Goal: Task Accomplishment & Management: Manage account settings

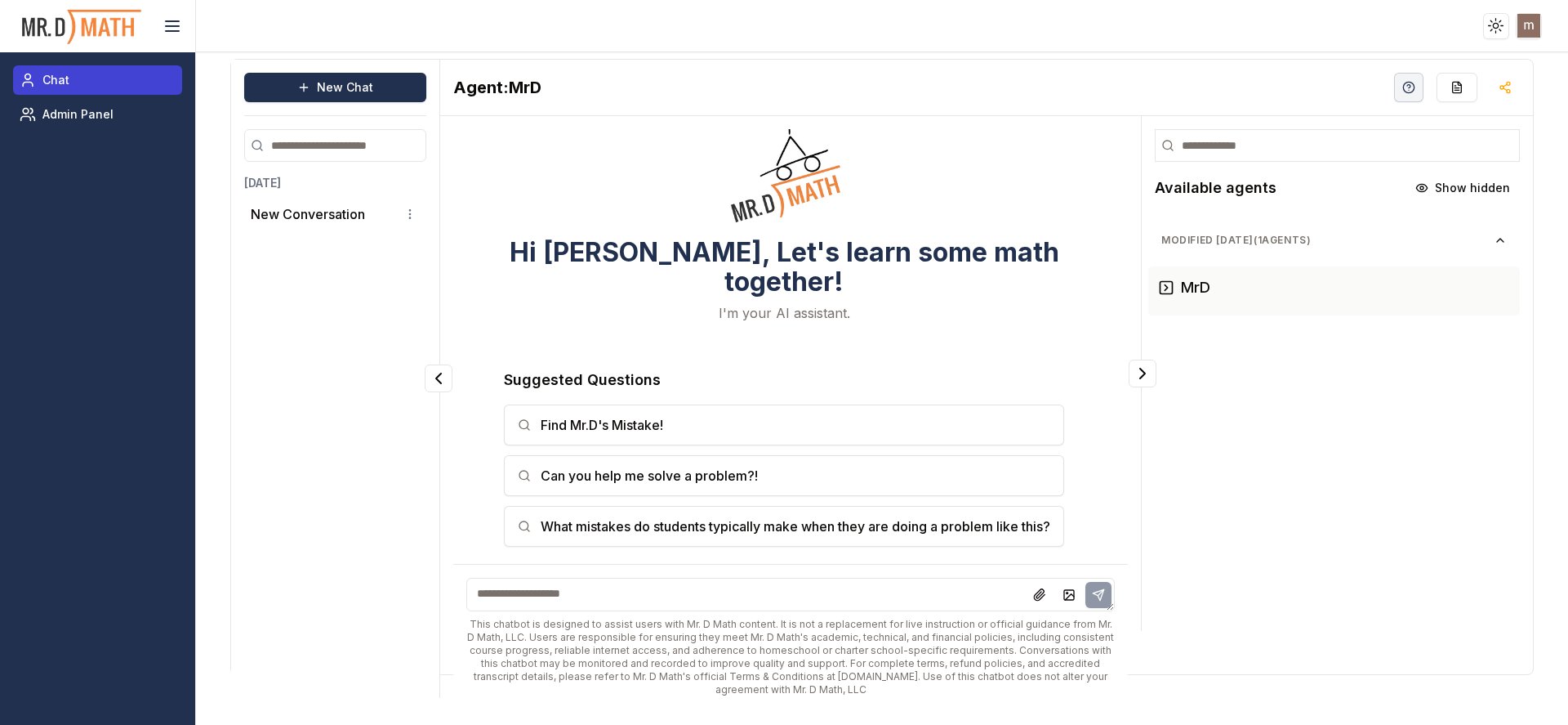
click at [88, 78] on link "Chat" at bounding box center [97, 80] width 169 height 29
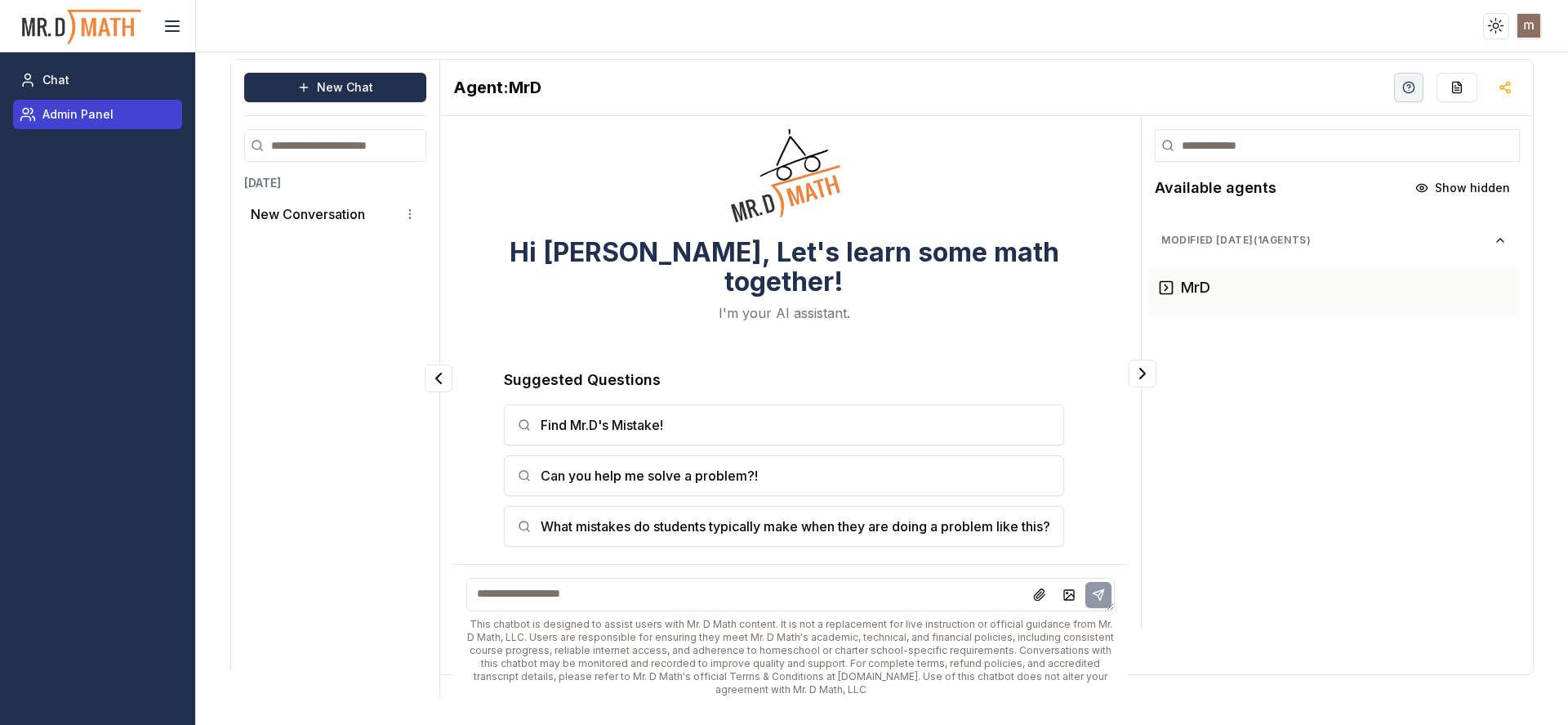
click at [57, 118] on span "Admin Panel" at bounding box center [78, 115] width 71 height 16
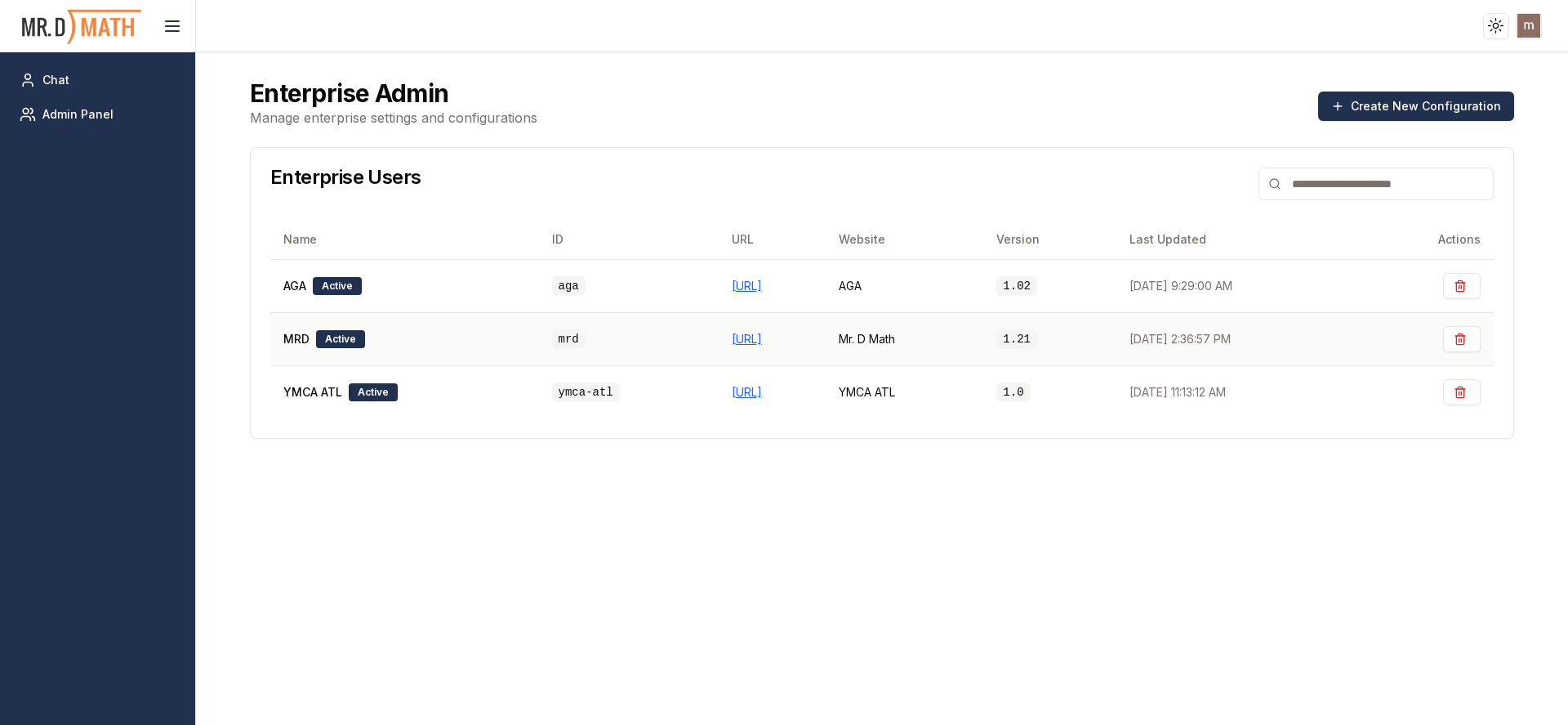
click at [405, 334] on div "MRD Active" at bounding box center [404, 339] width 242 height 18
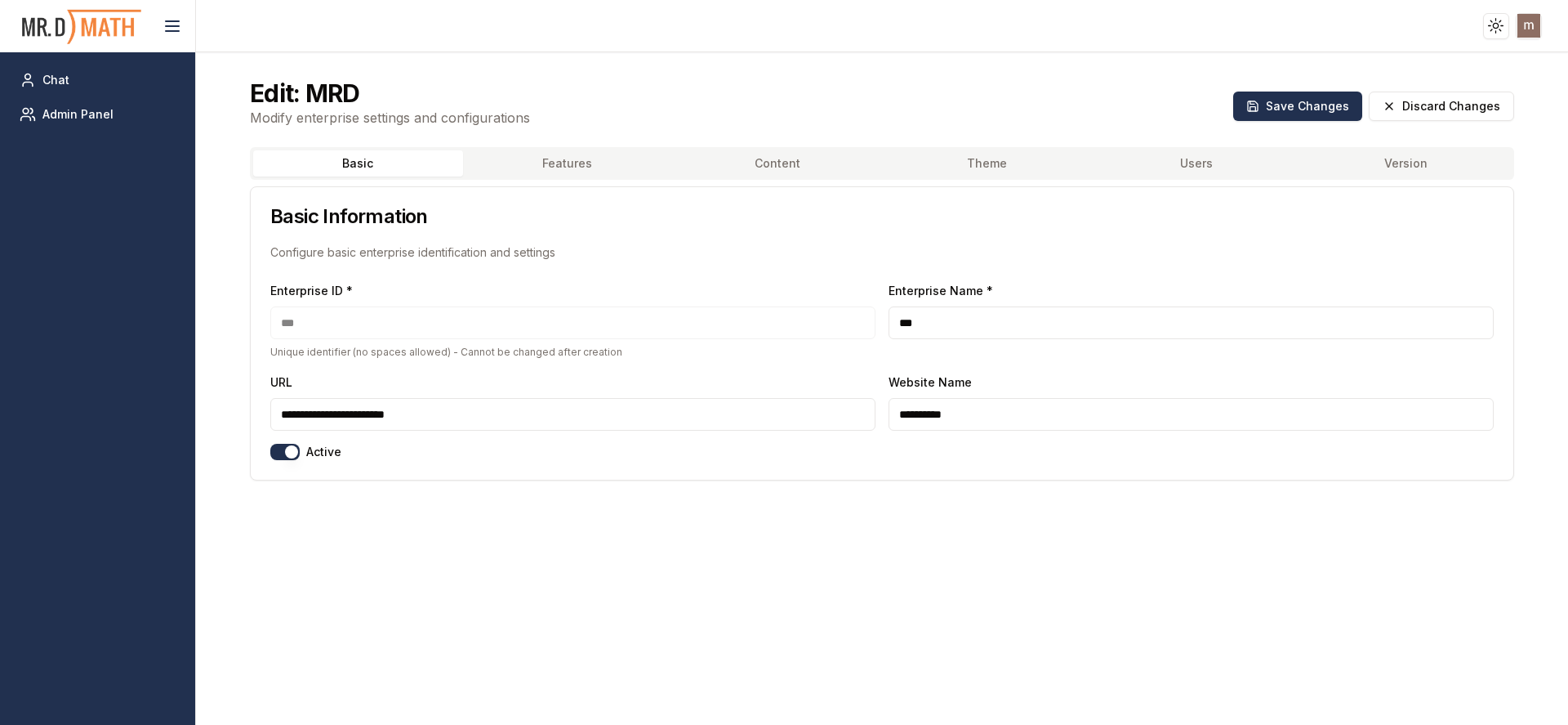
click at [576, 164] on button "Features" at bounding box center [568, 164] width 210 height 26
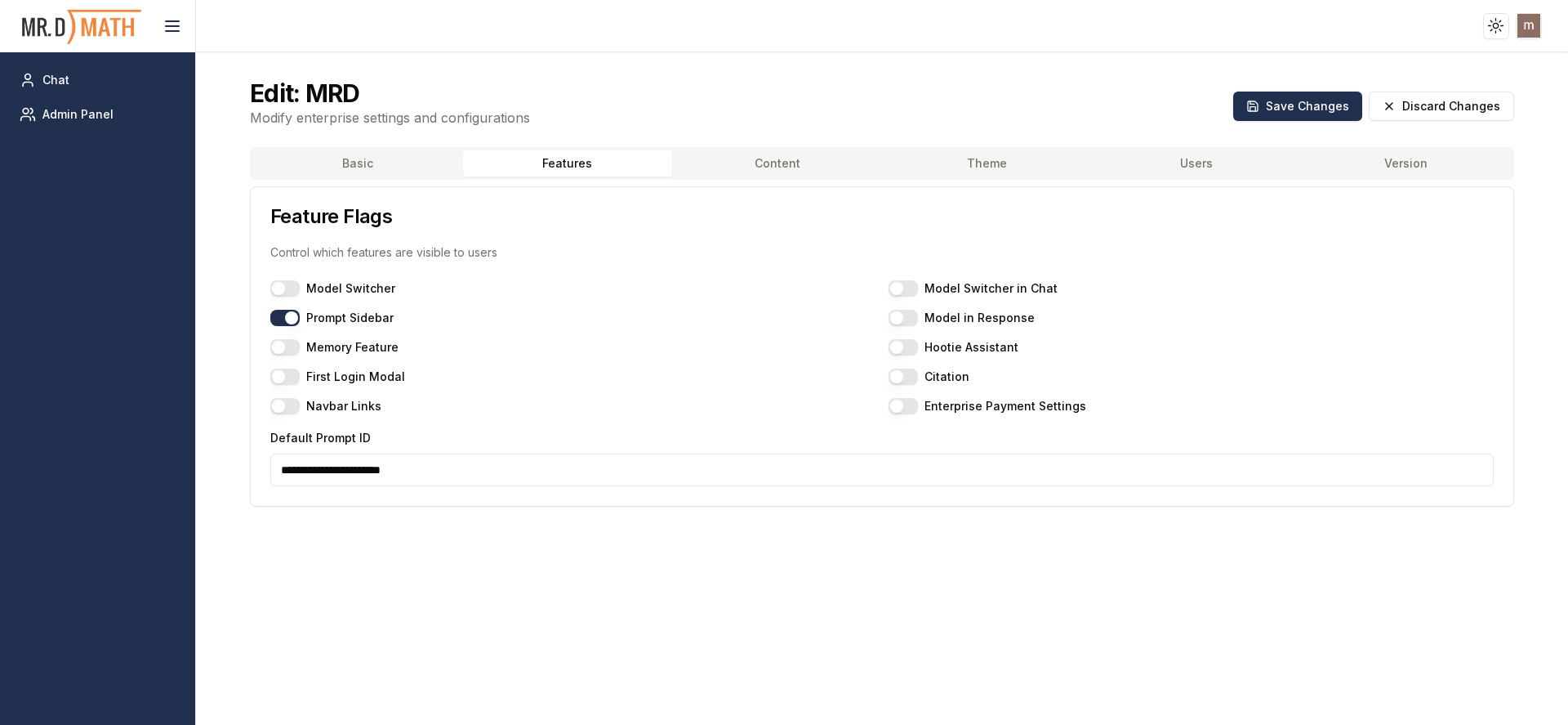
click at [287, 406] on button "Navbar Links" at bounding box center [285, 406] width 29 height 16
click at [286, 406] on button "Navbar Links" at bounding box center [285, 406] width 29 height 16
click at [300, 466] on input "**********" at bounding box center [882, 470] width 1223 height 33
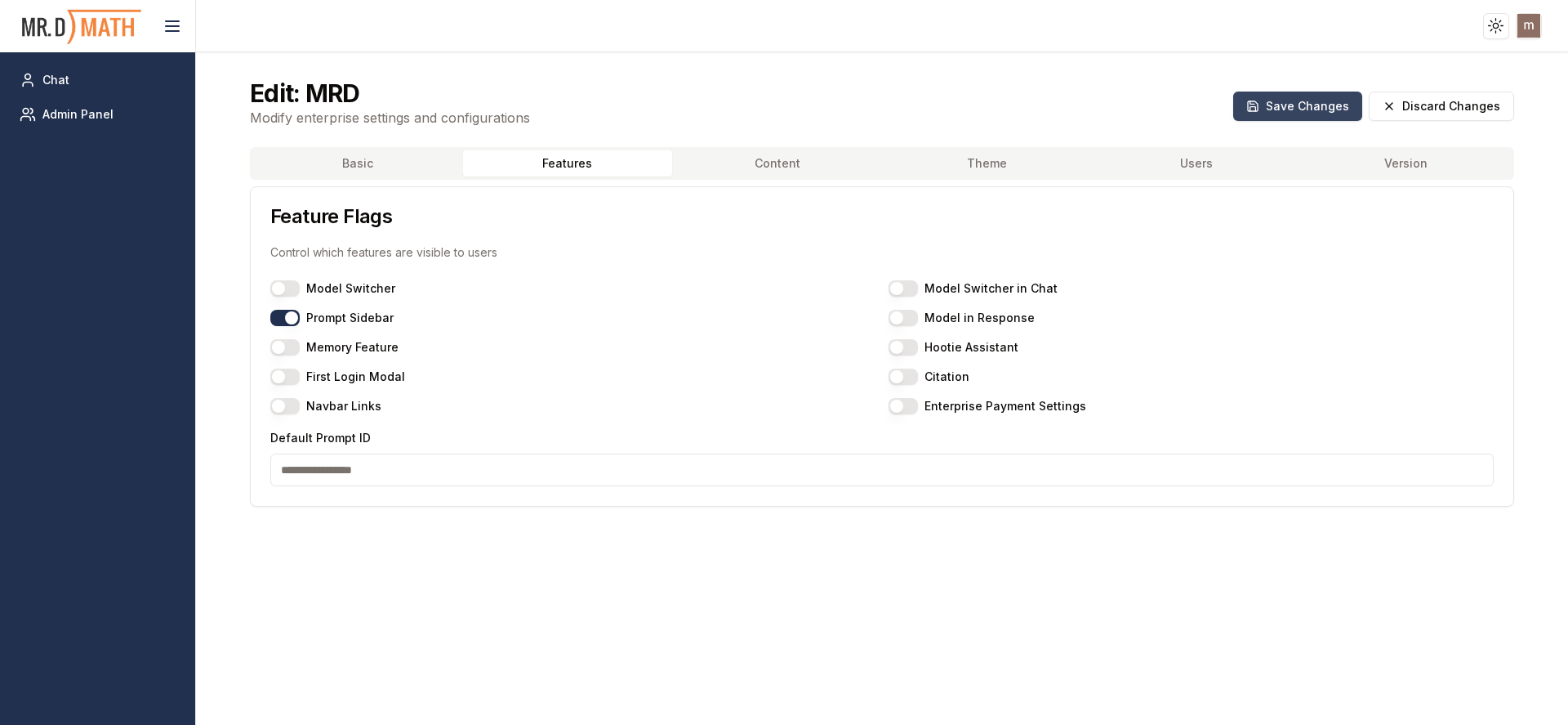
click at [1268, 103] on button "Save Changes" at bounding box center [1298, 106] width 129 height 29
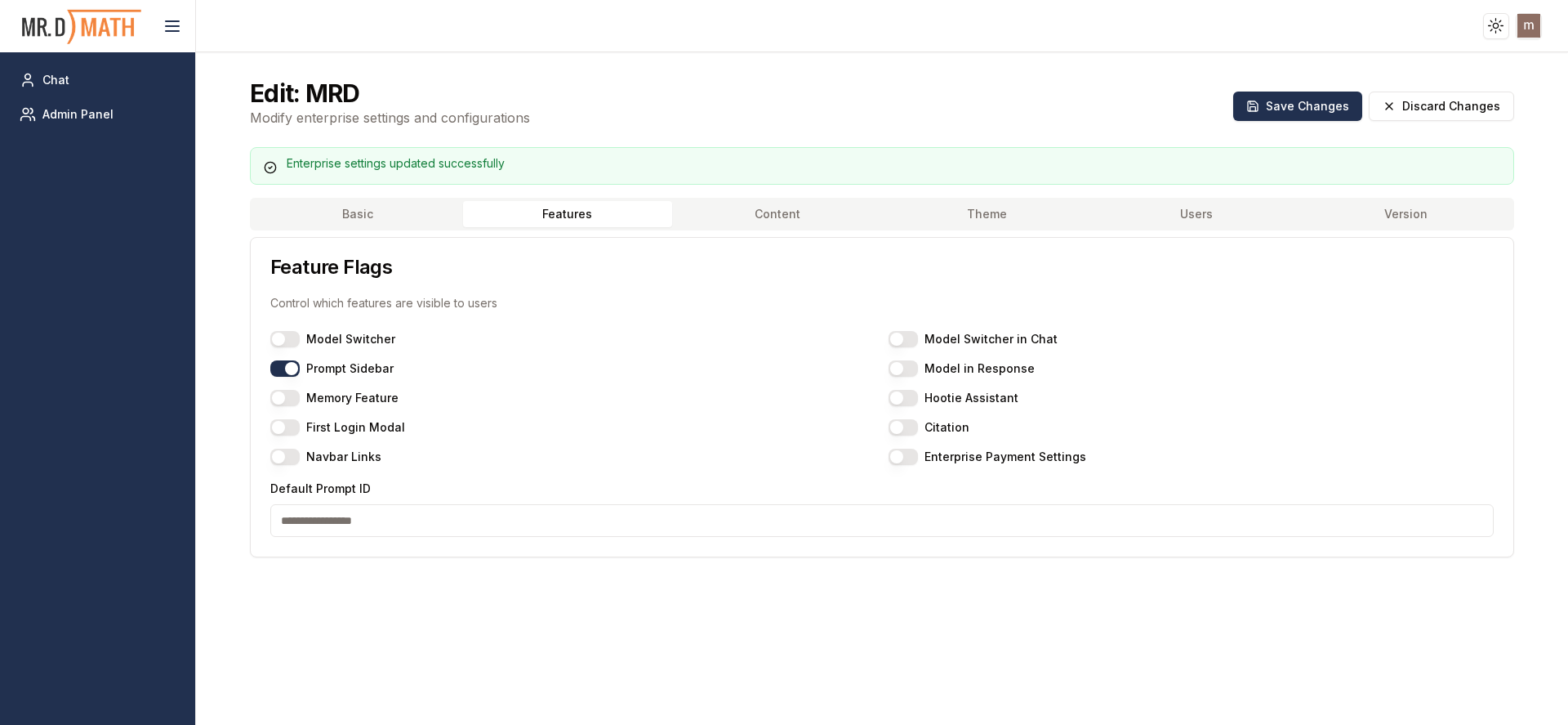
click at [68, 29] on img at bounding box center [82, 26] width 123 height 43
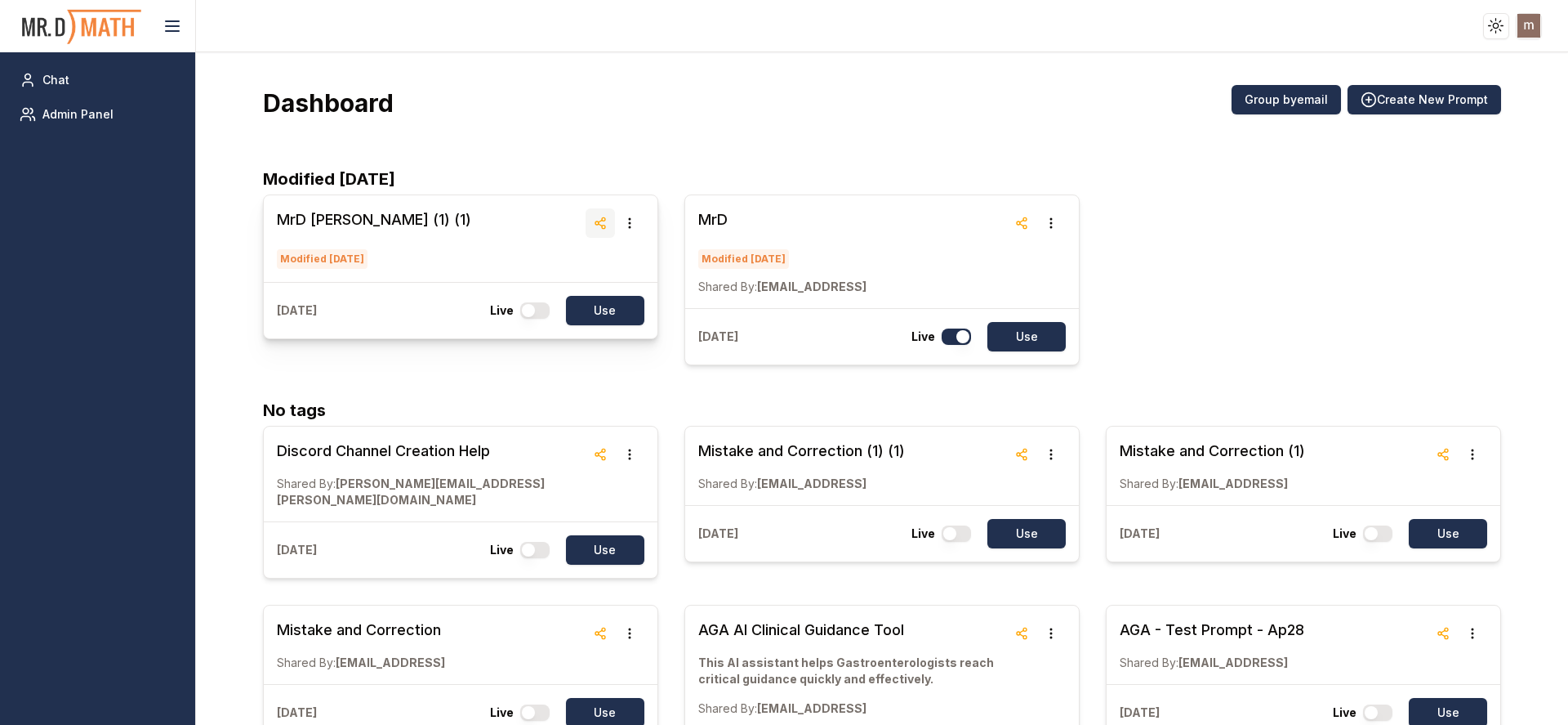
click at [604, 221] on button "button" at bounding box center [600, 223] width 29 height 29
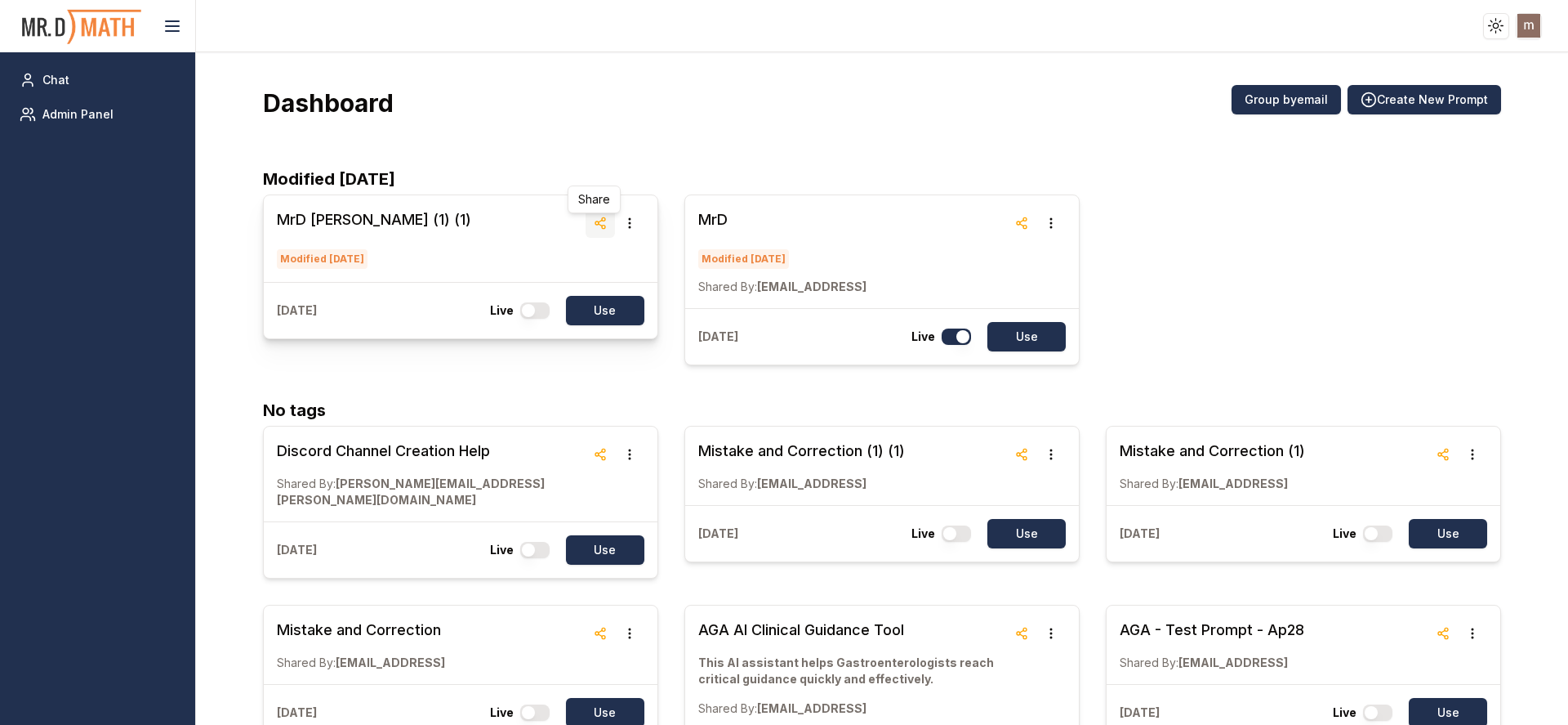
click at [594, 217] on icon "button" at bounding box center [600, 223] width 13 height 13
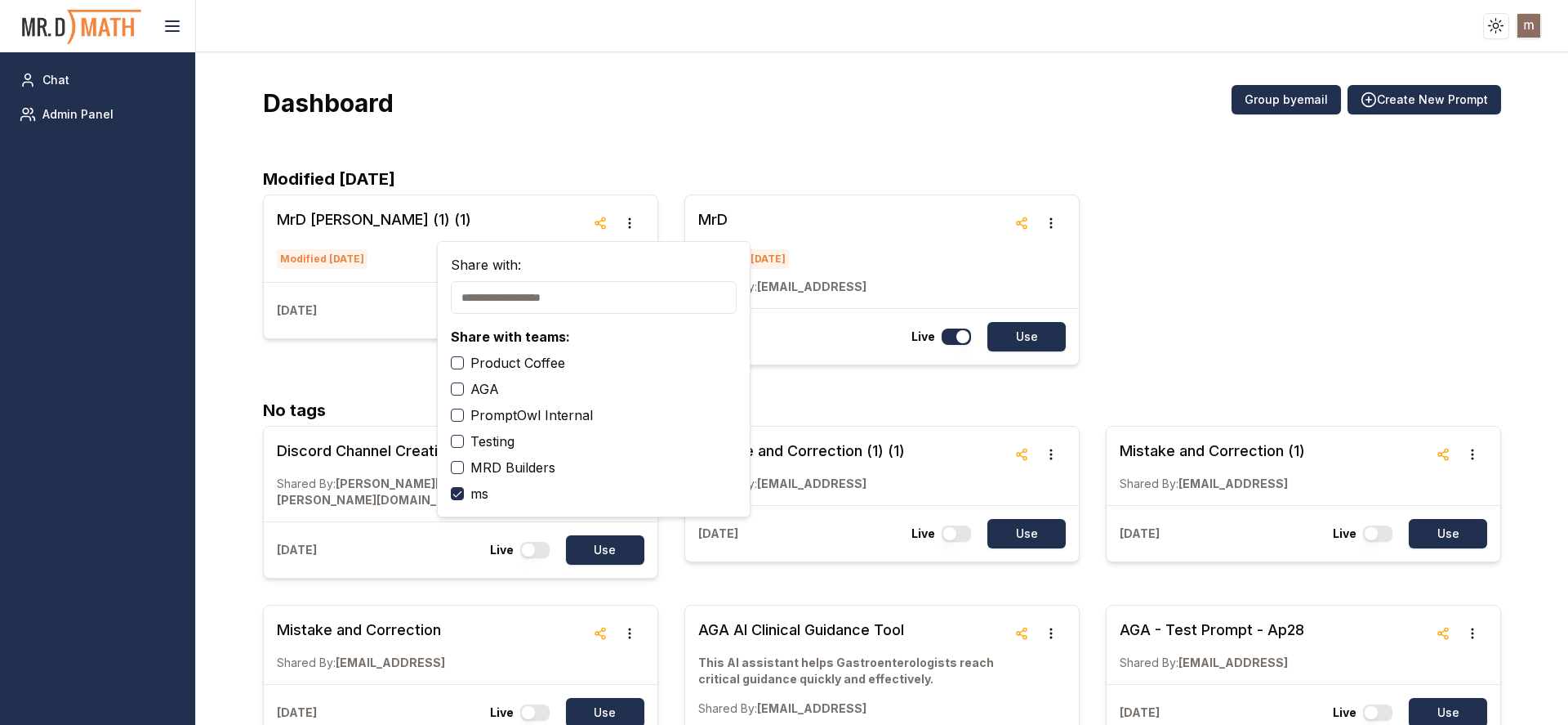
click at [495, 490] on div "ms" at bounding box center [594, 494] width 286 height 20
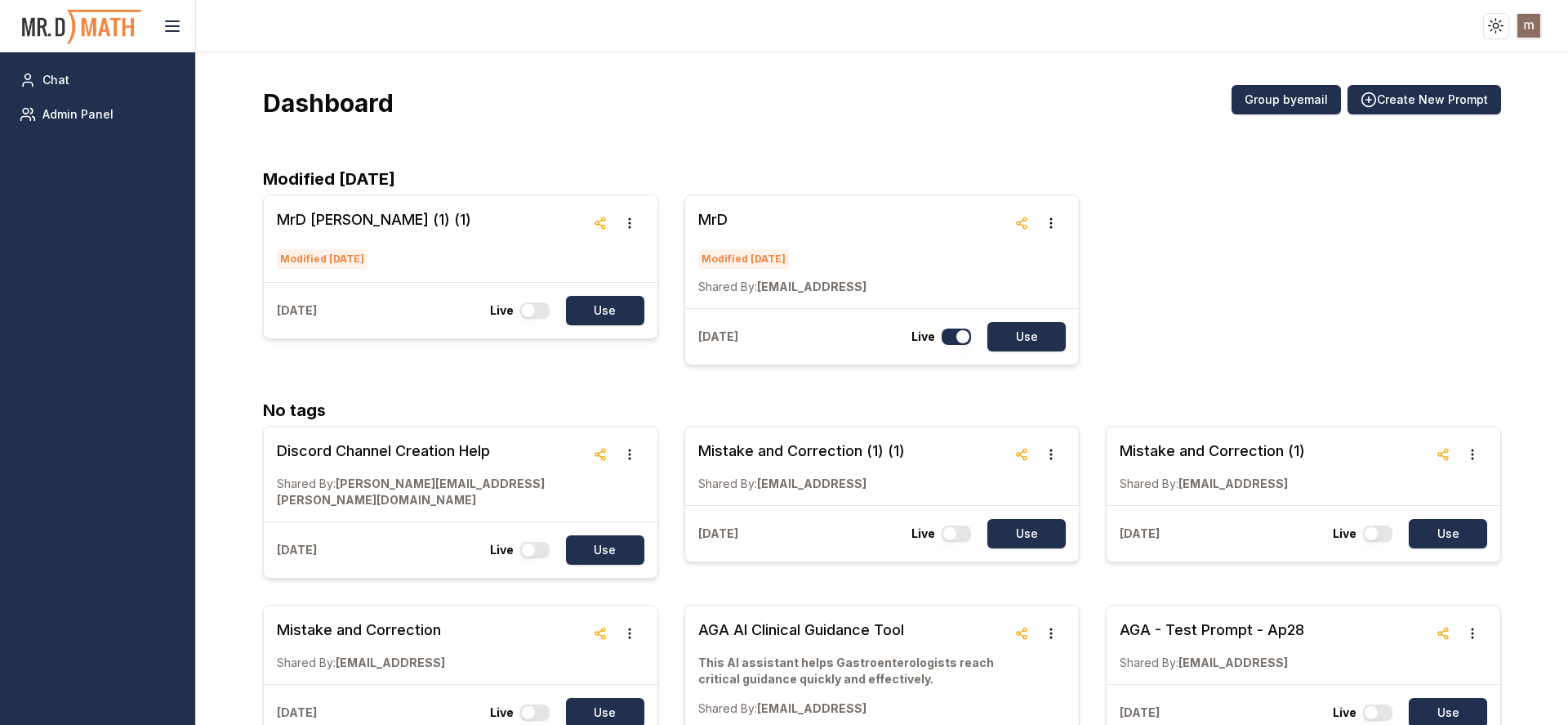
click at [869, 126] on div "Dashboard Group by email Create New Prompt" at bounding box center [882, 110] width 1238 height 49
click at [1015, 214] on button "button" at bounding box center [1022, 223] width 29 height 29
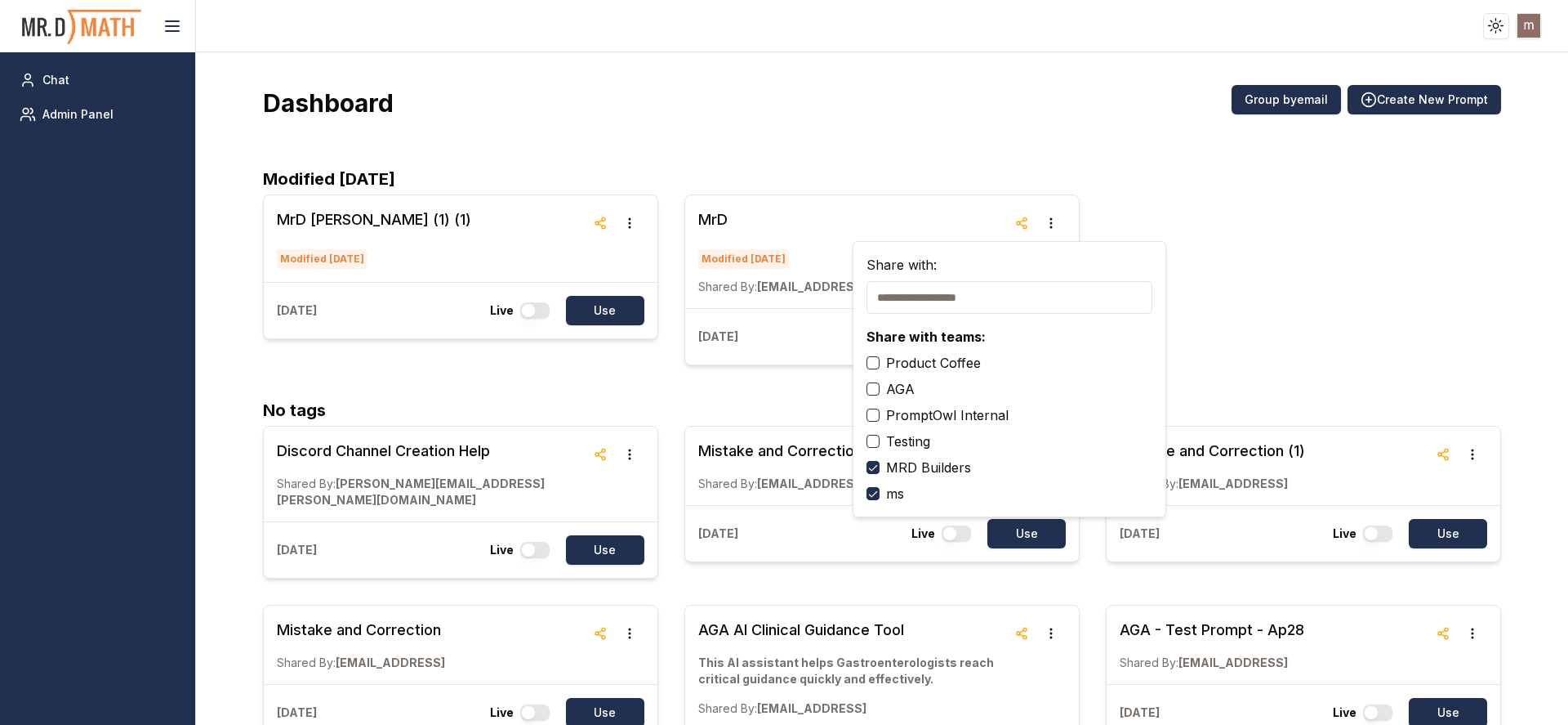
click at [873, 489] on button "ms" at bounding box center [873, 493] width 13 height 13
click at [874, 492] on button "ms" at bounding box center [873, 493] width 13 height 13
click at [38, 27] on img at bounding box center [82, 26] width 123 height 43
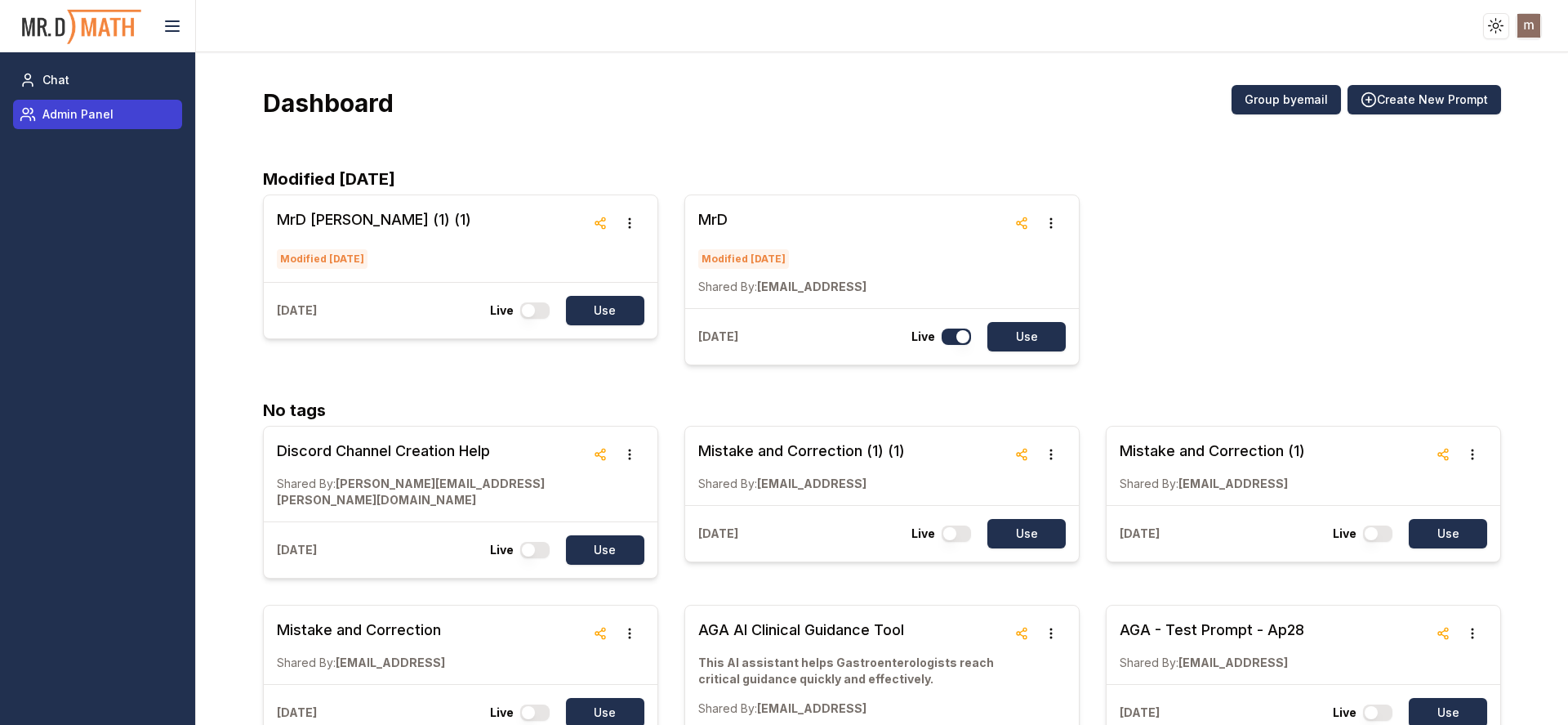
click at [88, 111] on span "Admin Panel" at bounding box center [78, 115] width 71 height 16
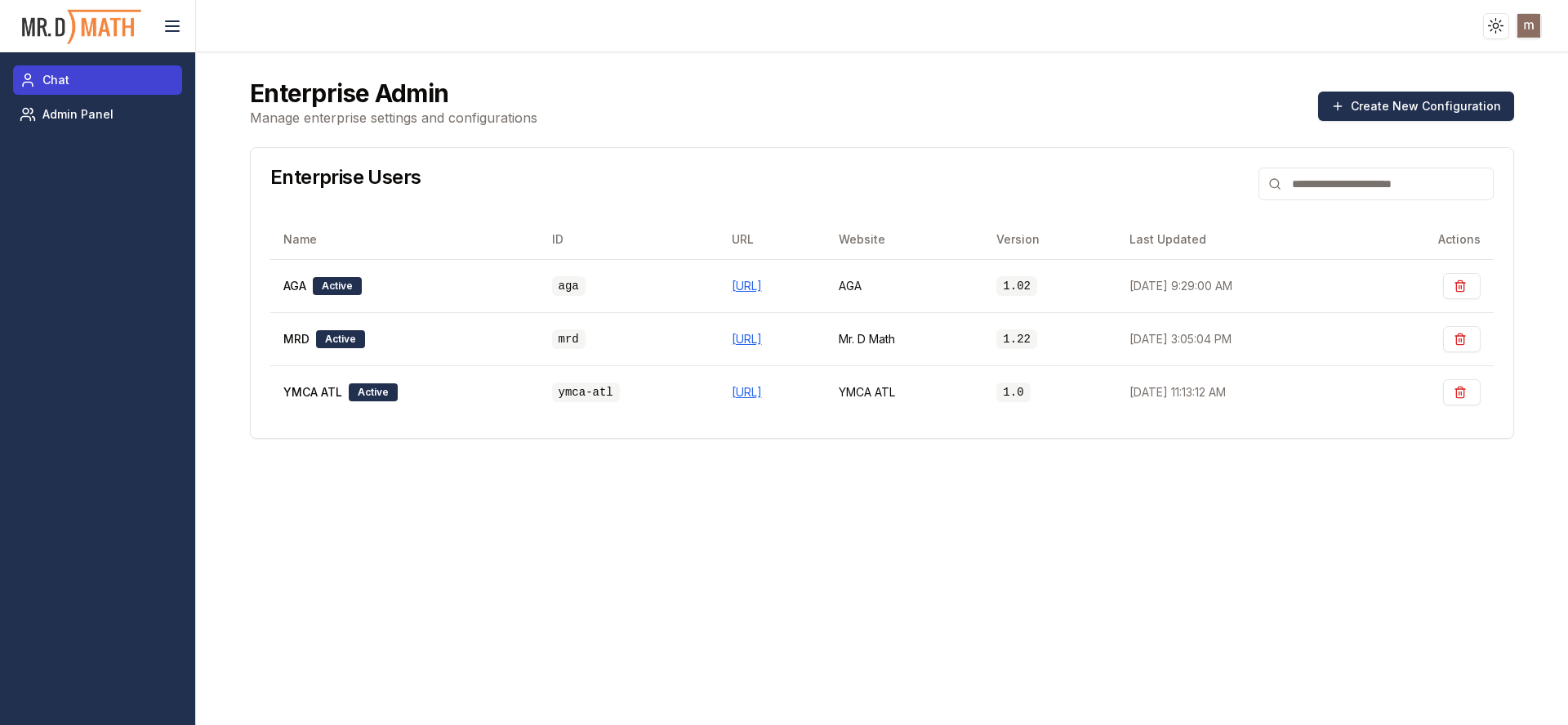
click at [72, 78] on link "Chat" at bounding box center [97, 80] width 169 height 29
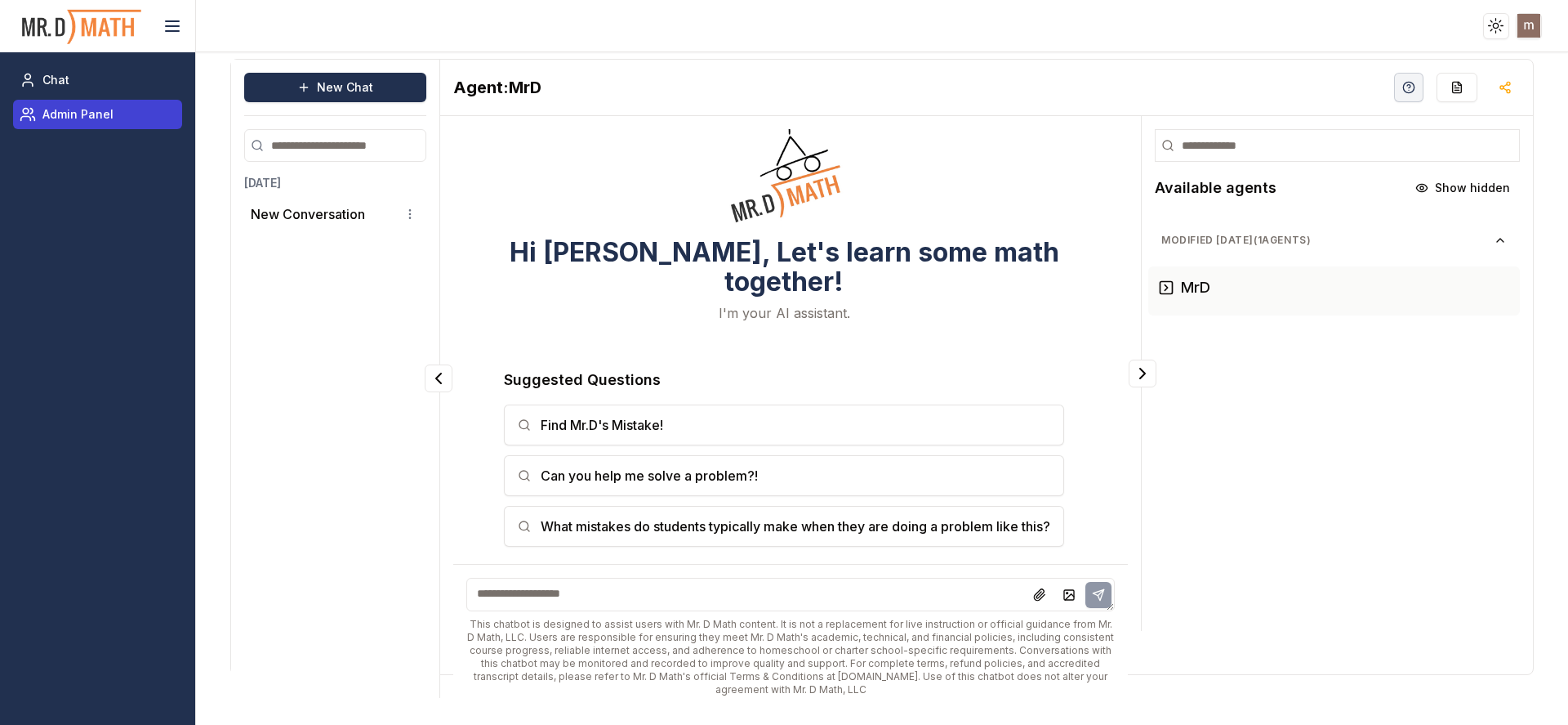
click at [66, 122] on span "Admin Panel" at bounding box center [78, 115] width 71 height 16
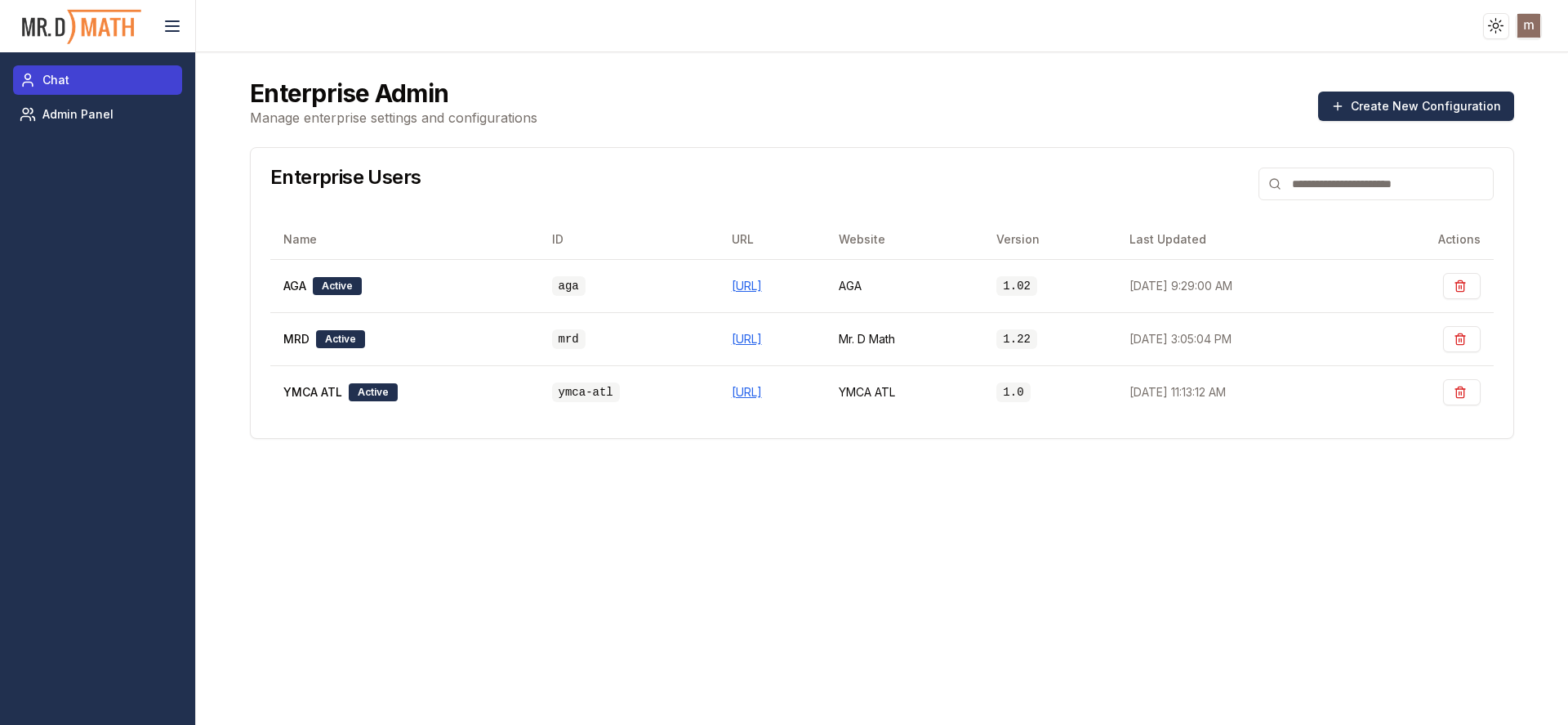
click at [75, 83] on link "Chat" at bounding box center [97, 80] width 169 height 29
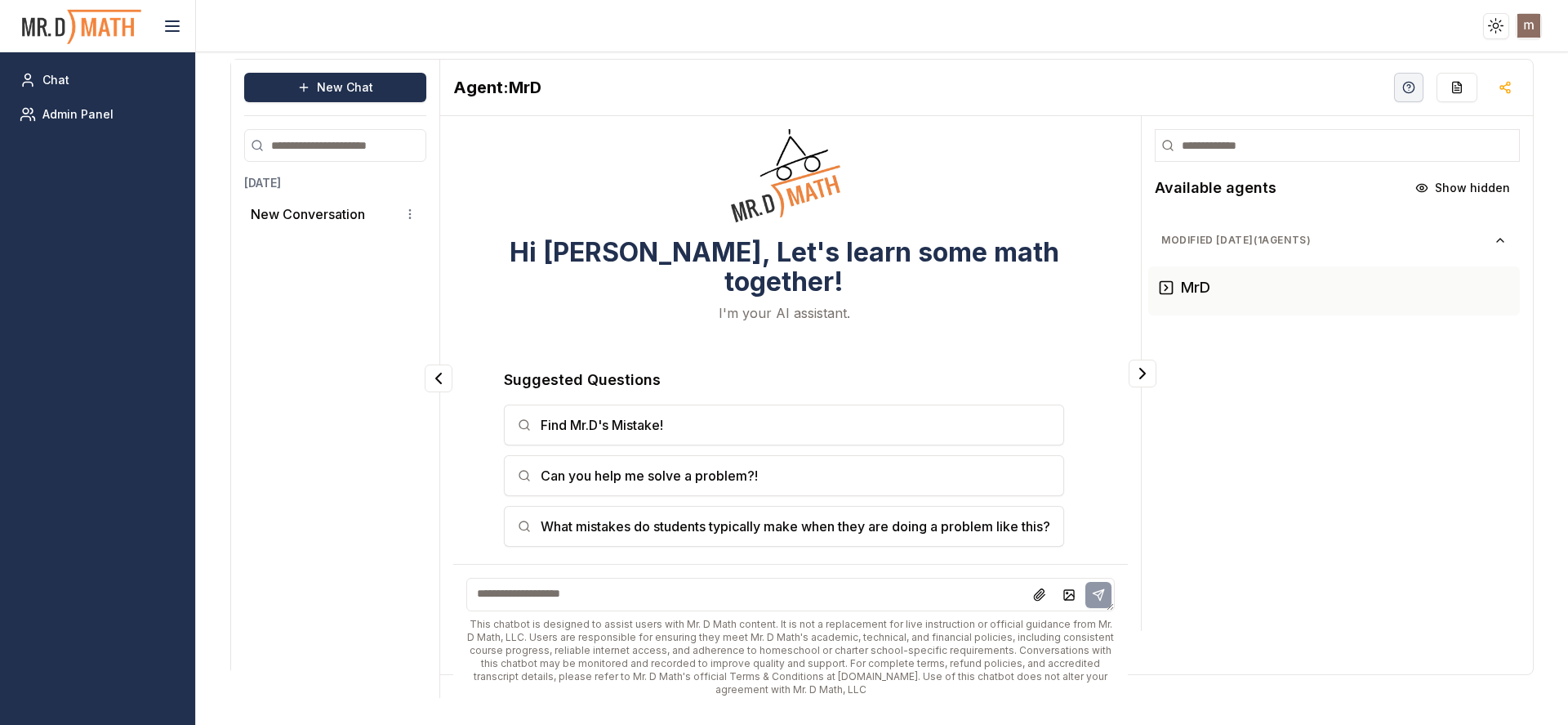
click at [48, 31] on img at bounding box center [82, 26] width 123 height 43
click at [1526, 24] on html "Toggle theme Toggle user menu Chat Admin Panel New Chat [DATE] New Conversation…" at bounding box center [784, 362] width 1568 height 725
click at [1419, 142] on span "Sign out" at bounding box center [1412, 145] width 44 height 16
